Goal: Task Accomplishment & Management: Use online tool/utility

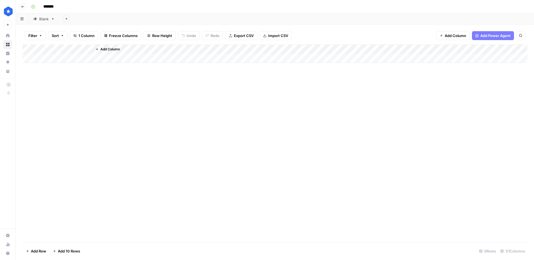
click at [48, 23] on link "Blank" at bounding box center [43, 18] width 31 height 11
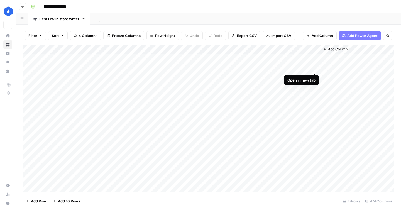
click at [315, 69] on div "Add Column" at bounding box center [209, 118] width 372 height 147
click at [298, 117] on div "Add Column" at bounding box center [209, 118] width 372 height 147
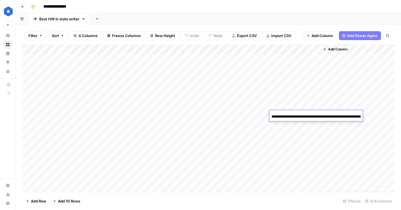
scroll to position [0, 87]
click at [339, 111] on div "**********" at bounding box center [316, 115] width 94 height 11
drag, startPoint x: 335, startPoint y: 106, endPoint x: 319, endPoint y: 113, distance: 17.6
click at [335, 106] on div "Add Column" at bounding box center [357, 118] width 74 height 147
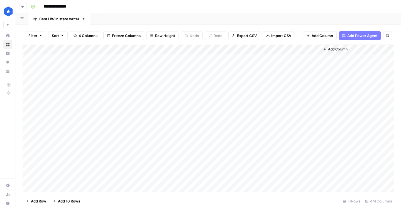
click at [314, 115] on div "Add Column" at bounding box center [209, 118] width 372 height 147
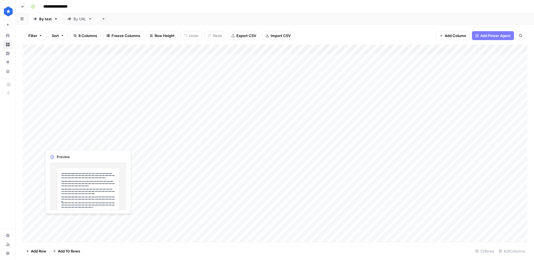
click at [80, 146] on div "Add Column" at bounding box center [275, 143] width 505 height 197
click at [57, 238] on div "Add Column" at bounding box center [275, 143] width 505 height 197
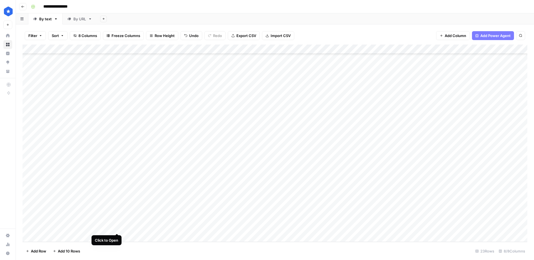
click at [116, 228] on div "Add Column" at bounding box center [275, 143] width 505 height 197
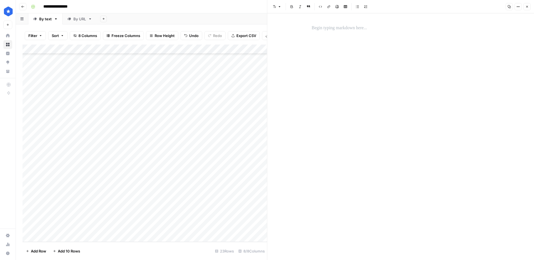
click at [337, 34] on div at bounding box center [401, 136] width 185 height 247
click at [337, 28] on p at bounding box center [401, 27] width 178 height 7
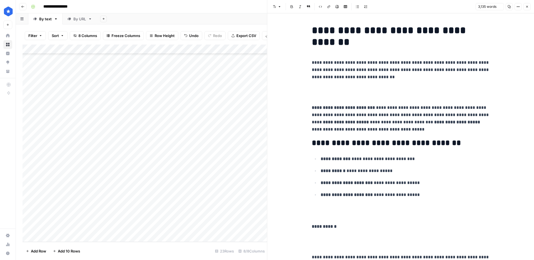
scroll to position [5747, 0]
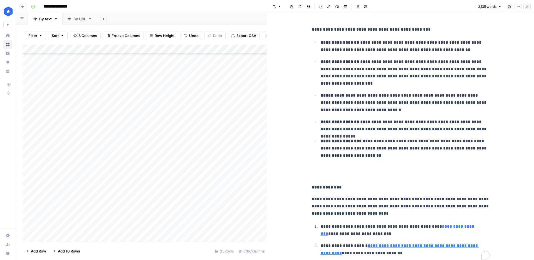
click at [150, 224] on div "Add Column" at bounding box center [145, 143] width 245 height 197
type textarea "**********"
click at [230, 228] on div "Add Column" at bounding box center [145, 143] width 245 height 197
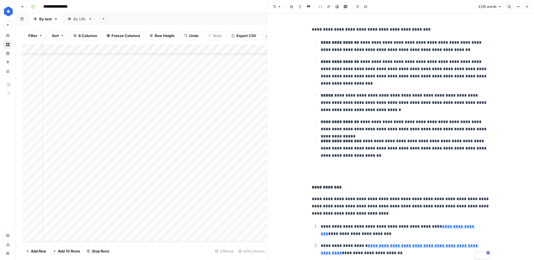
click at [75, 20] on div "By URL" at bounding box center [79, 19] width 13 height 6
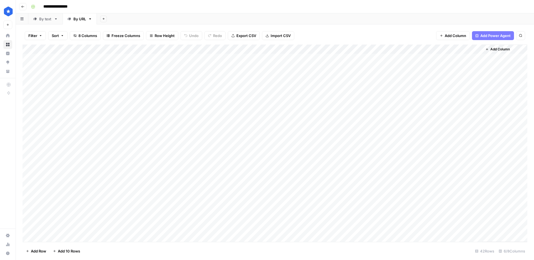
click at [119, 182] on div "Add Column" at bounding box center [275, 143] width 505 height 197
click at [61, 237] on div "Add Column" at bounding box center [275, 143] width 505 height 197
click at [185, 227] on div "Add Column" at bounding box center [275, 143] width 505 height 197
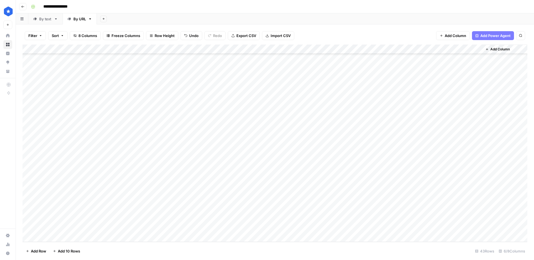
click at [120, 228] on div "Add Column" at bounding box center [275, 143] width 505 height 197
click at [268, 227] on div "Add Column" at bounding box center [275, 143] width 505 height 197
click at [44, 21] on div "By text" at bounding box center [45, 19] width 13 height 6
click at [81, 20] on div "By URL" at bounding box center [79, 19] width 13 height 6
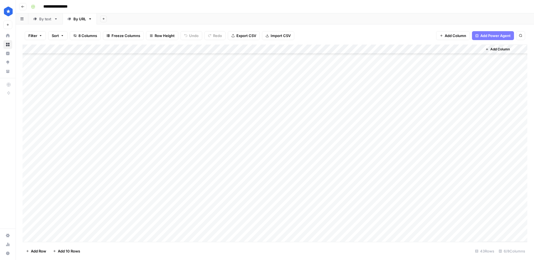
scroll to position [228, 0]
click at [42, 20] on div "By text" at bounding box center [45, 19] width 13 height 6
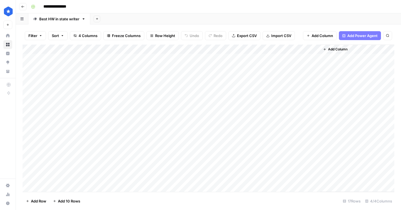
click at [88, 160] on div "Add Column" at bounding box center [209, 118] width 372 height 147
click at [315, 169] on div "Add Column" at bounding box center [209, 118] width 372 height 147
